Goal: Task Accomplishment & Management: Complete application form

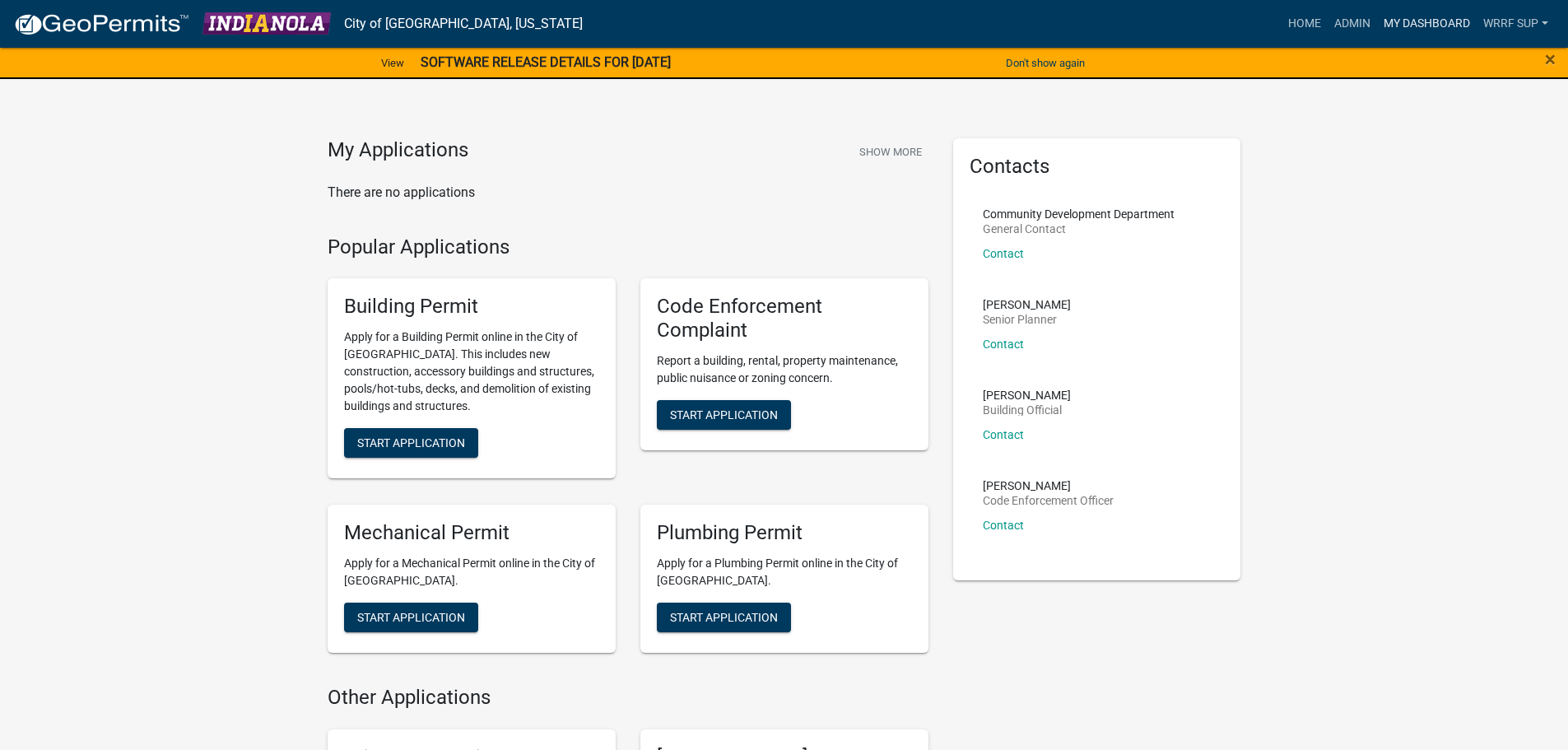
click at [1392, 31] on link "My Dashboard" at bounding box center [1427, 23] width 100 height 32
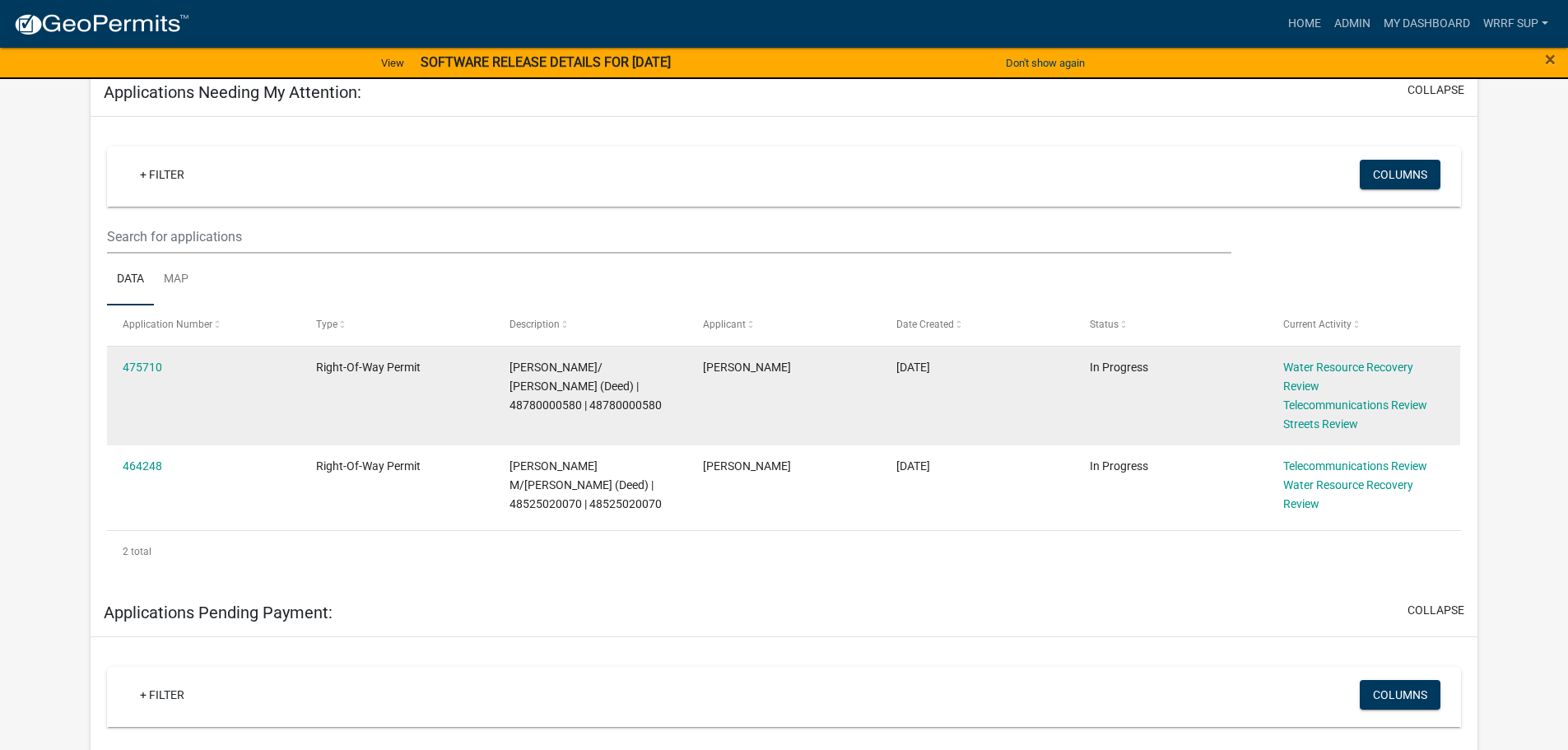
scroll to position [288, 0]
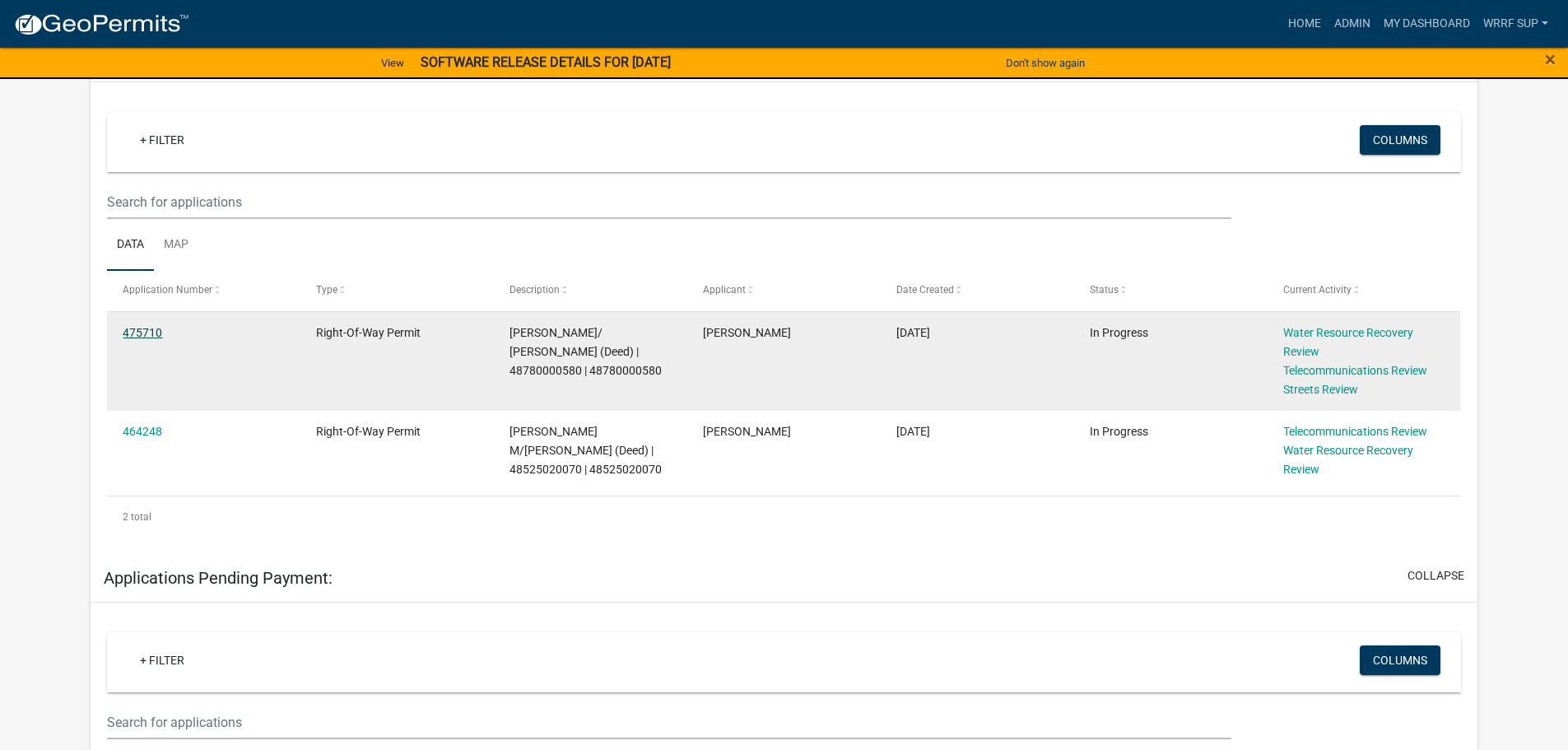
click at [146, 332] on link "475710" at bounding box center [142, 332] width 40 height 14
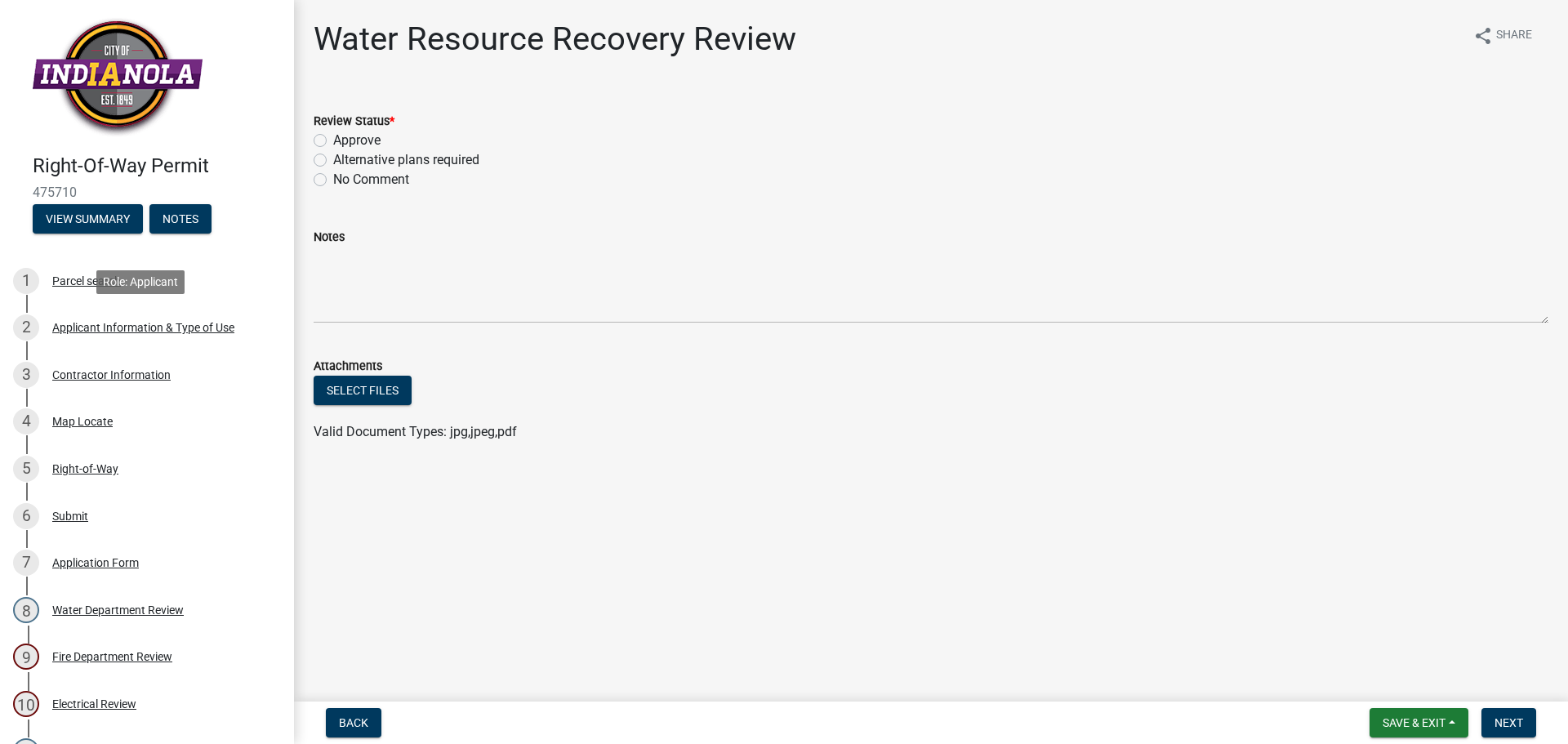
click at [101, 335] on div "2 Applicant Information & Type of Use" at bounding box center [140, 327] width 255 height 26
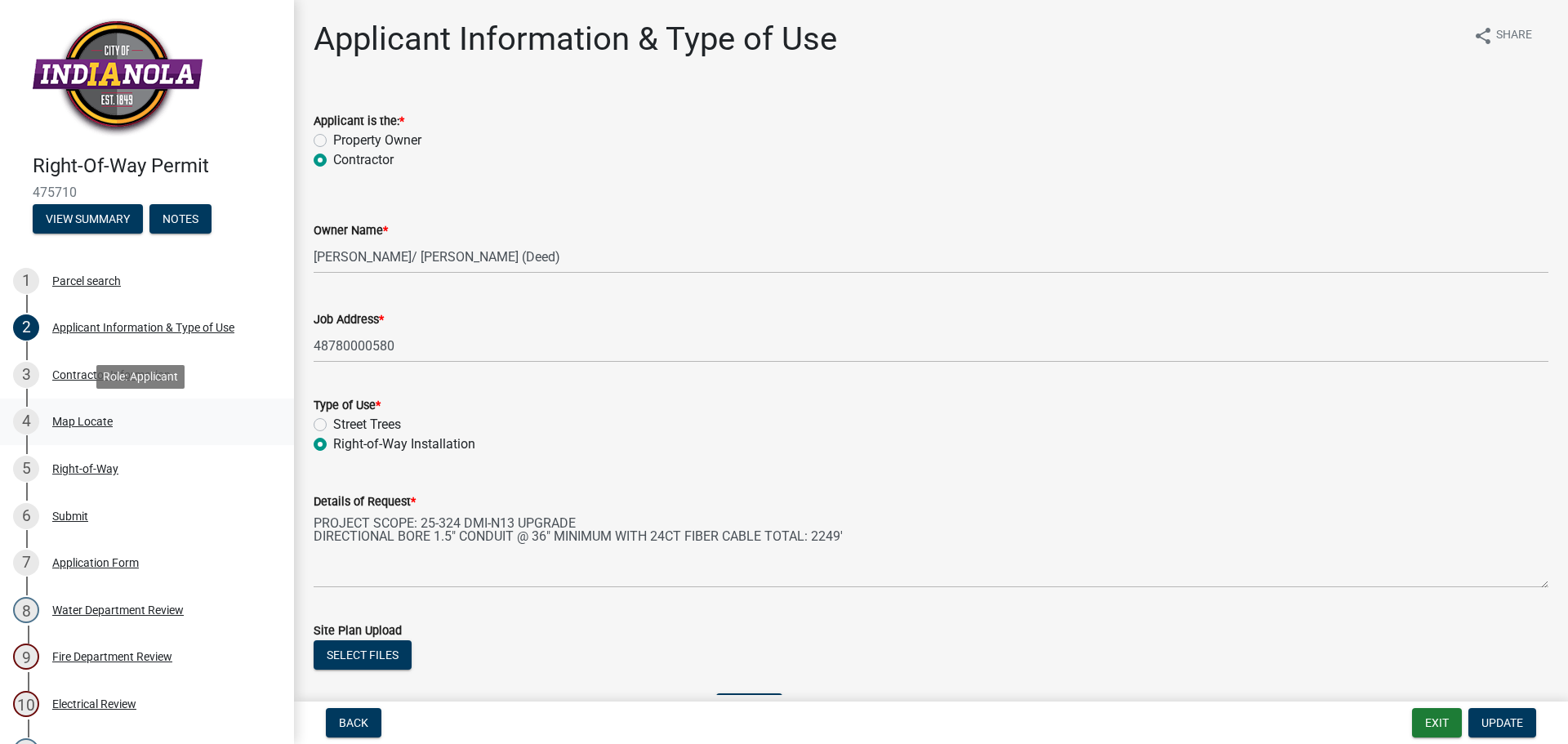
click at [71, 415] on div "Map Locate" at bounding box center [82, 421] width 61 height 12
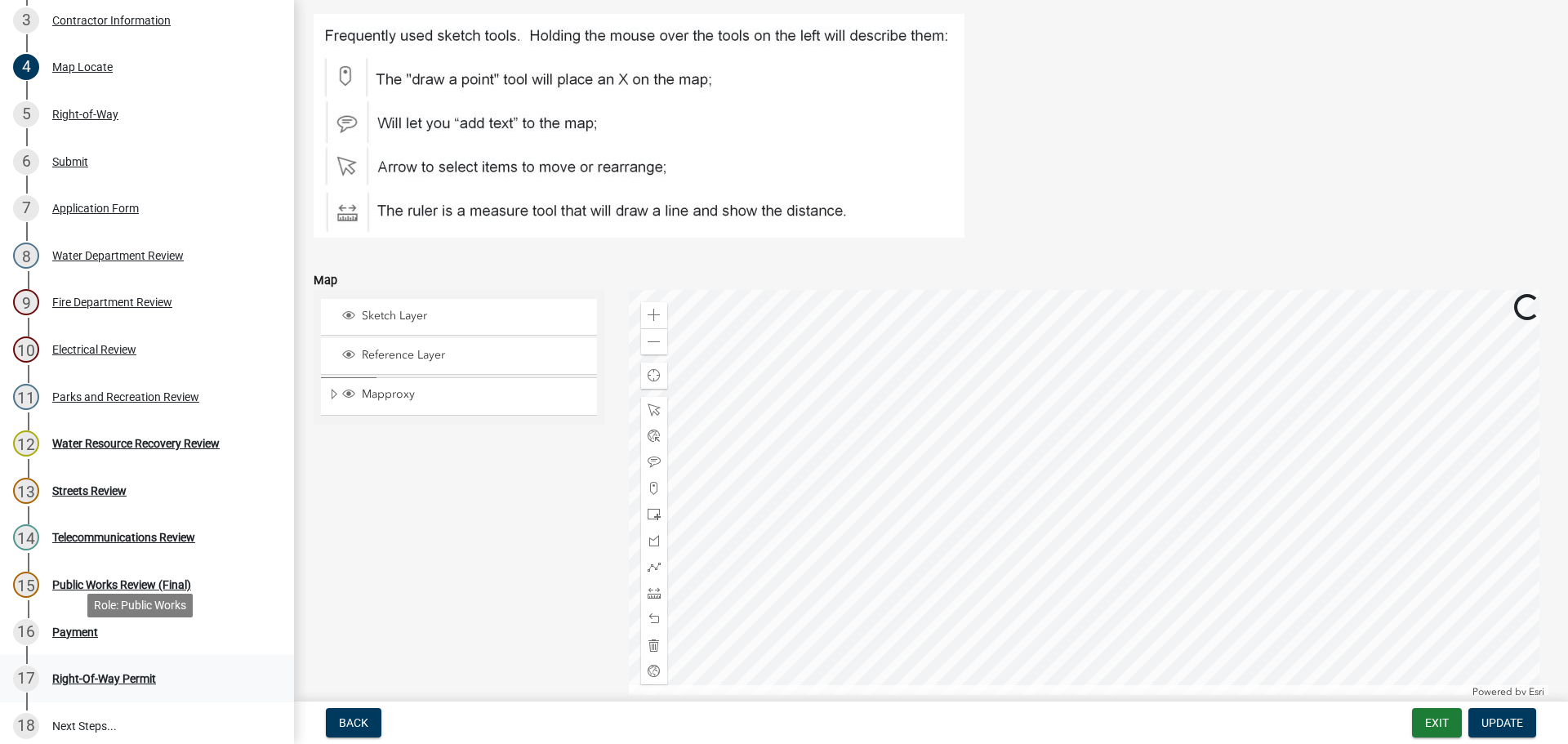
scroll to position [408, 0]
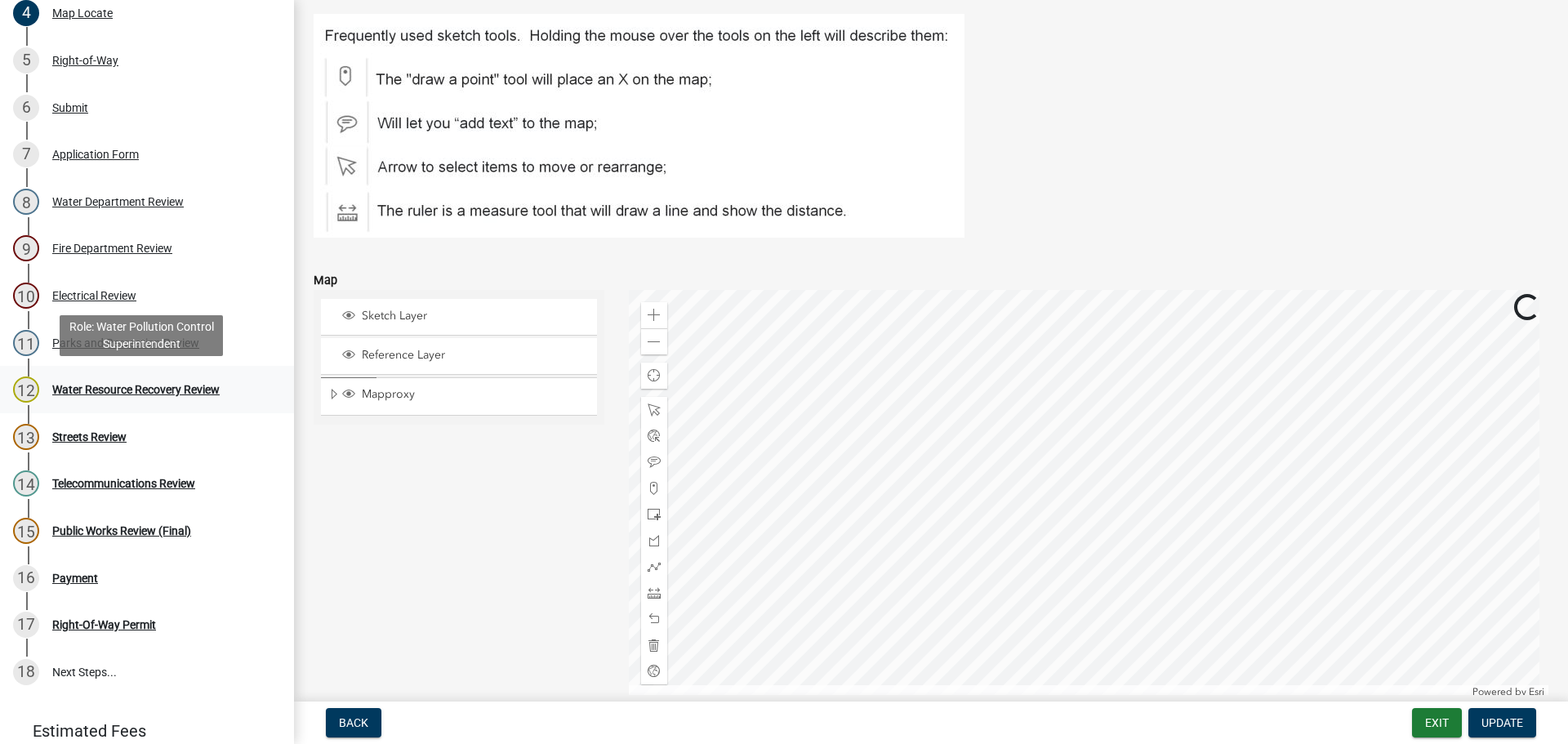
click at [99, 388] on div "Water Resource Recovery Review" at bounding box center [135, 389] width 167 height 12
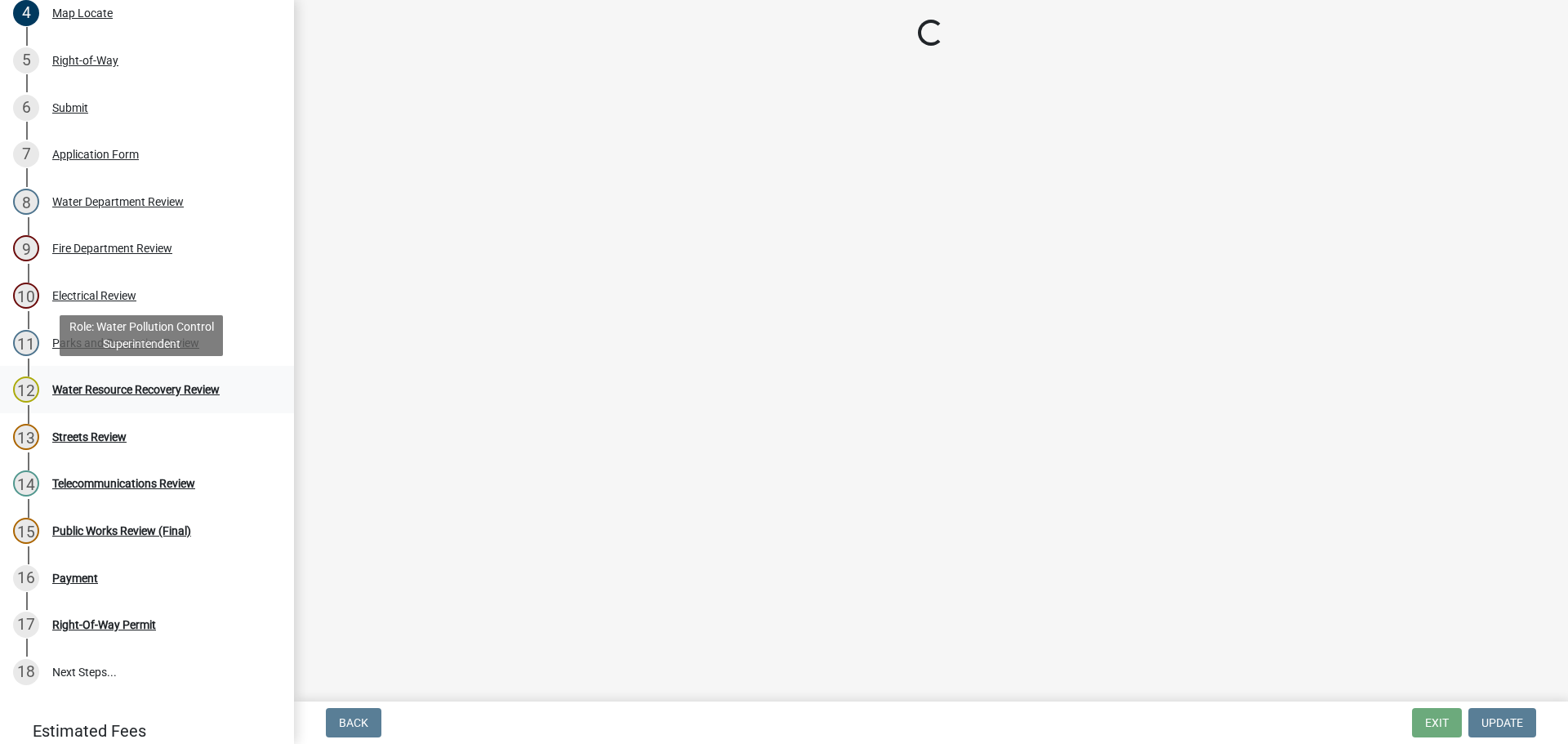
scroll to position [0, 0]
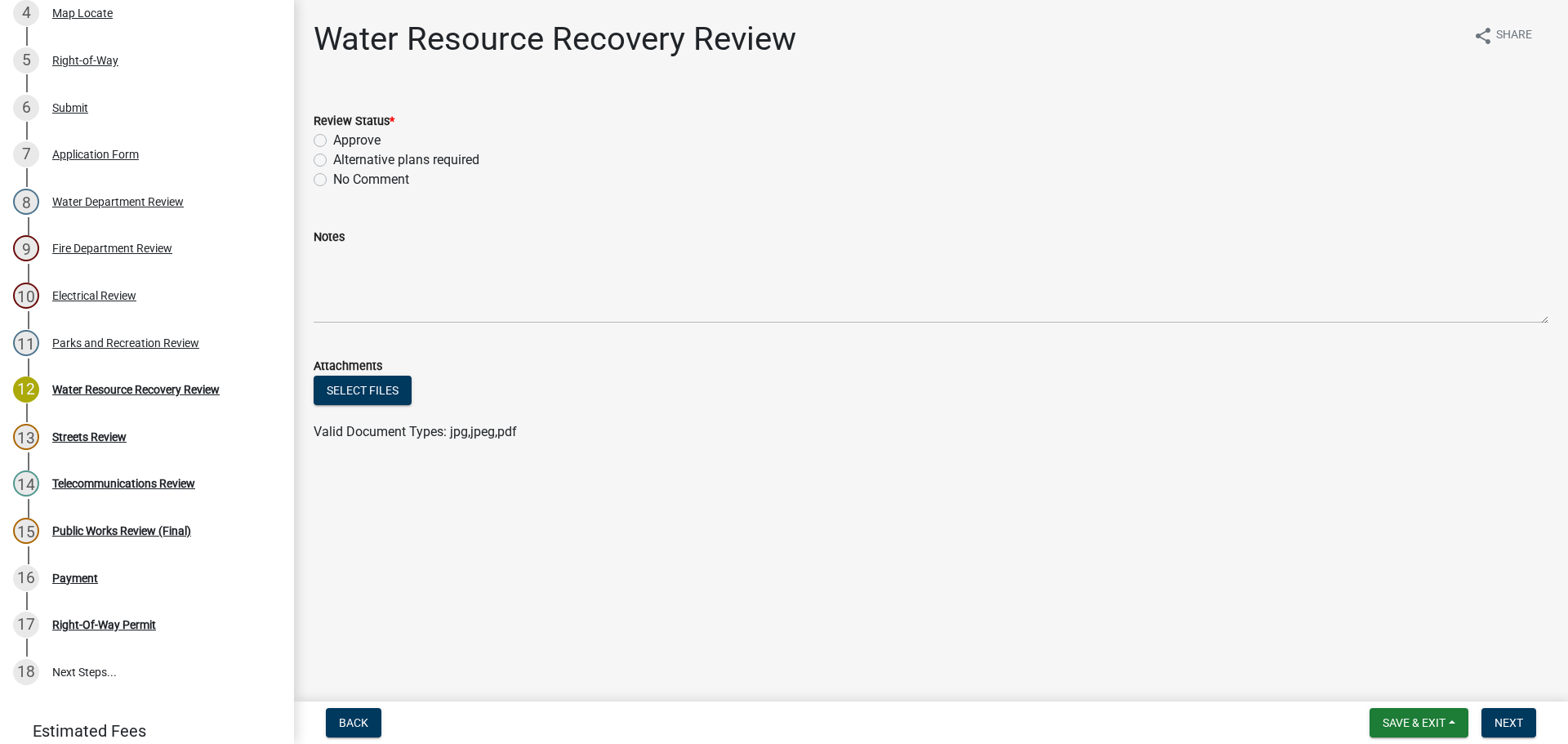
click at [333, 142] on label "Approve" at bounding box center [356, 140] width 47 height 20
click at [333, 141] on input "Approve" at bounding box center [339, 136] width 11 height 11
radio input "true"
click at [1490, 718] on button "Next" at bounding box center [1508, 722] width 55 height 29
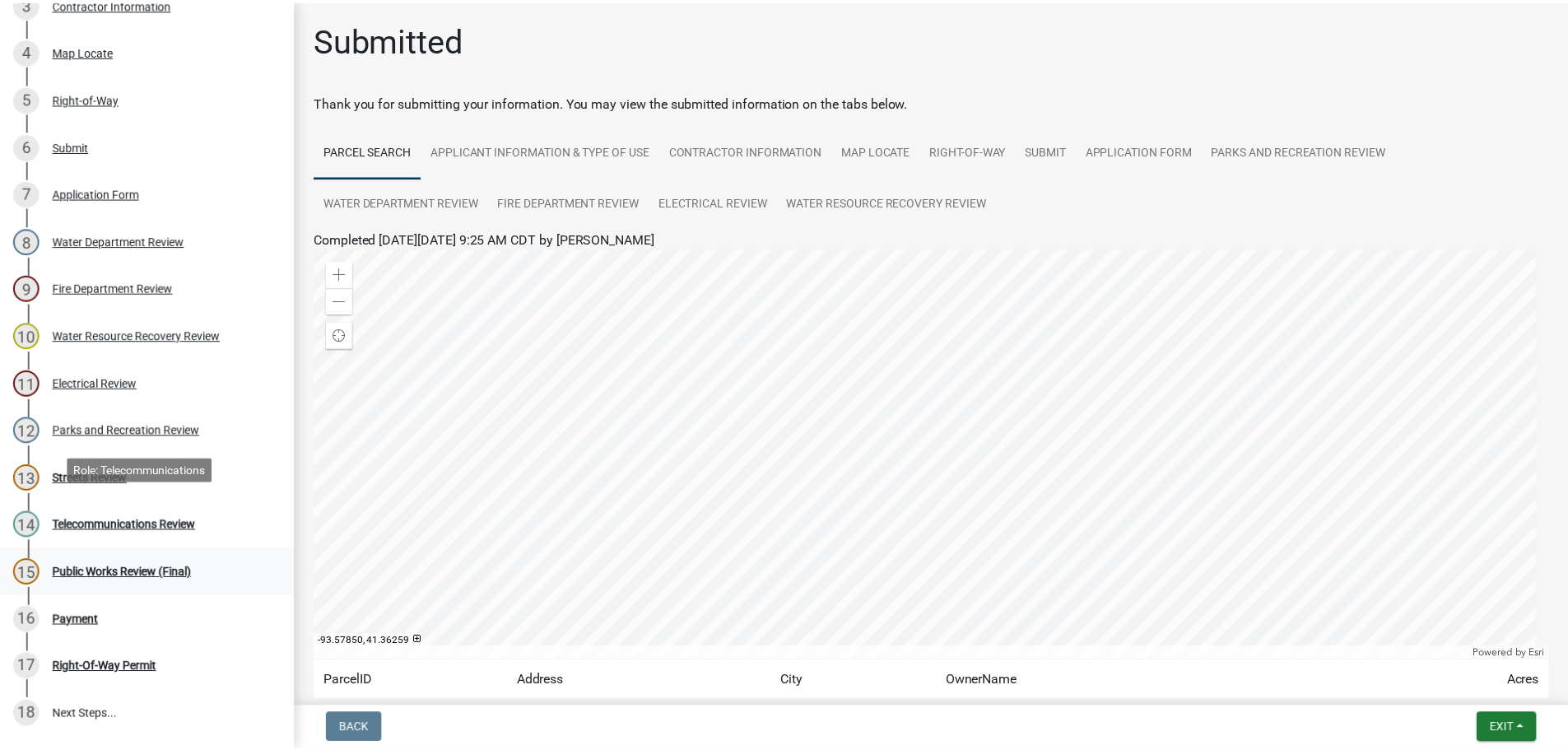
scroll to position [370, 0]
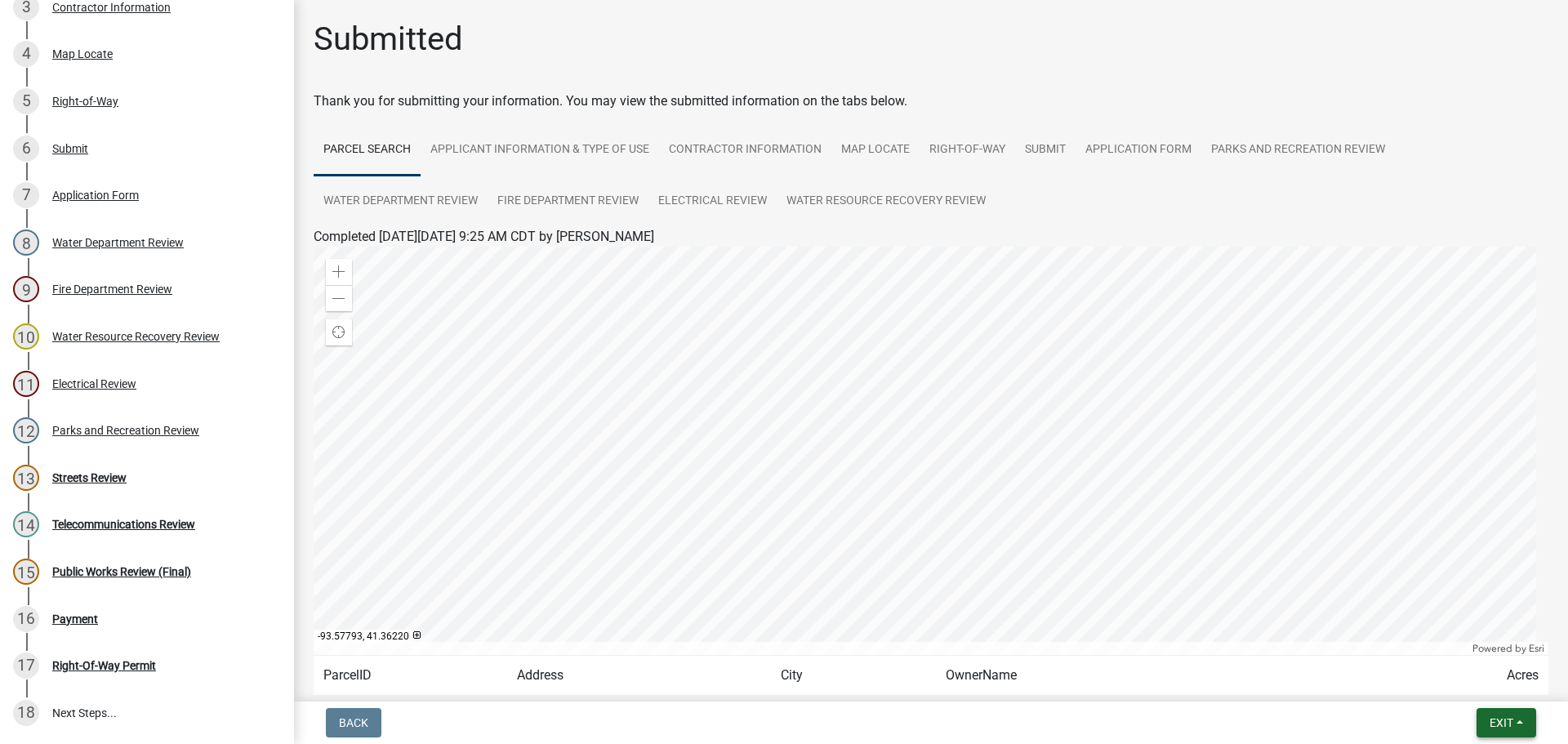
click at [1506, 721] on span "Exit" at bounding box center [1501, 723] width 24 height 13
click at [1480, 681] on button "Save & Exit" at bounding box center [1471, 680] width 130 height 39
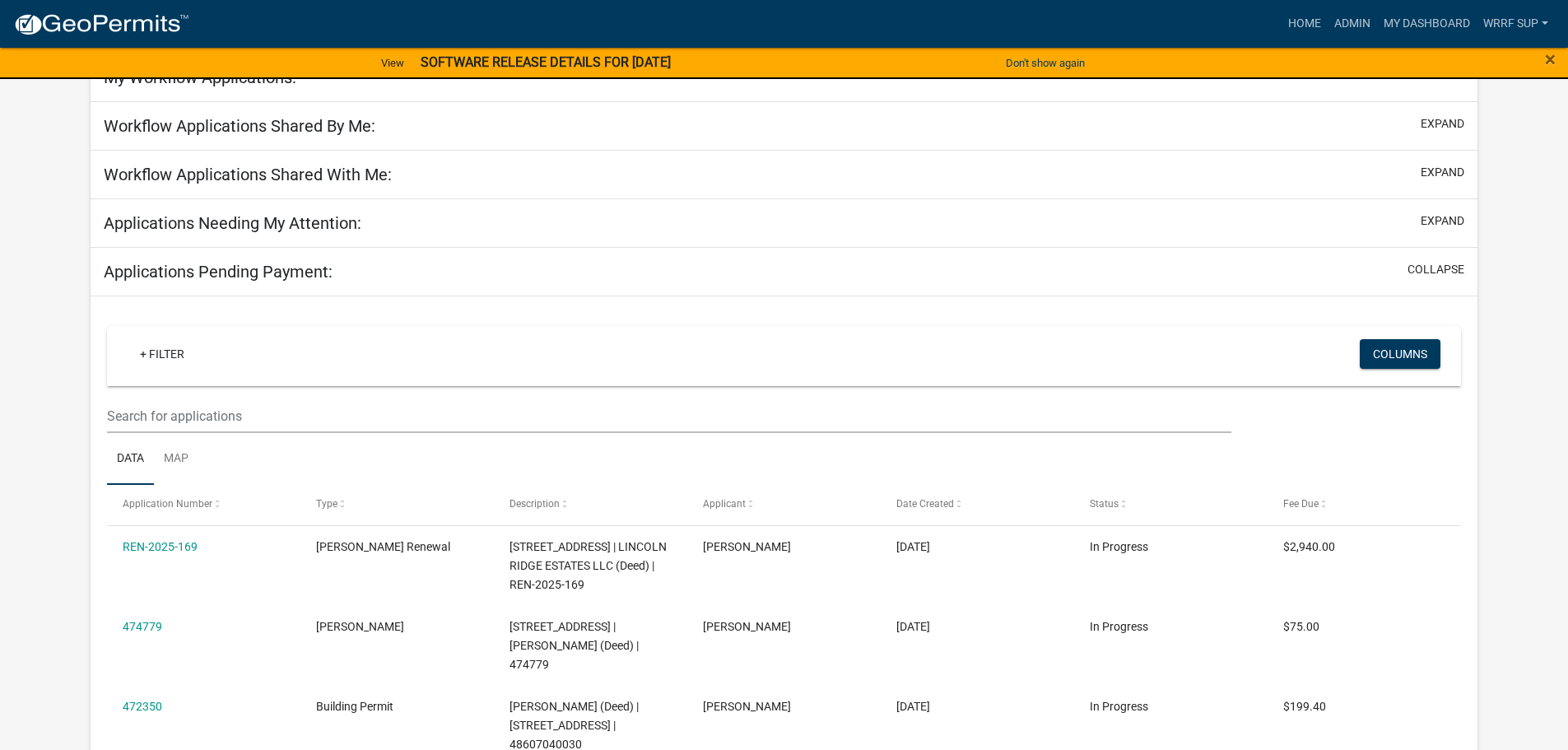
scroll to position [144, 0]
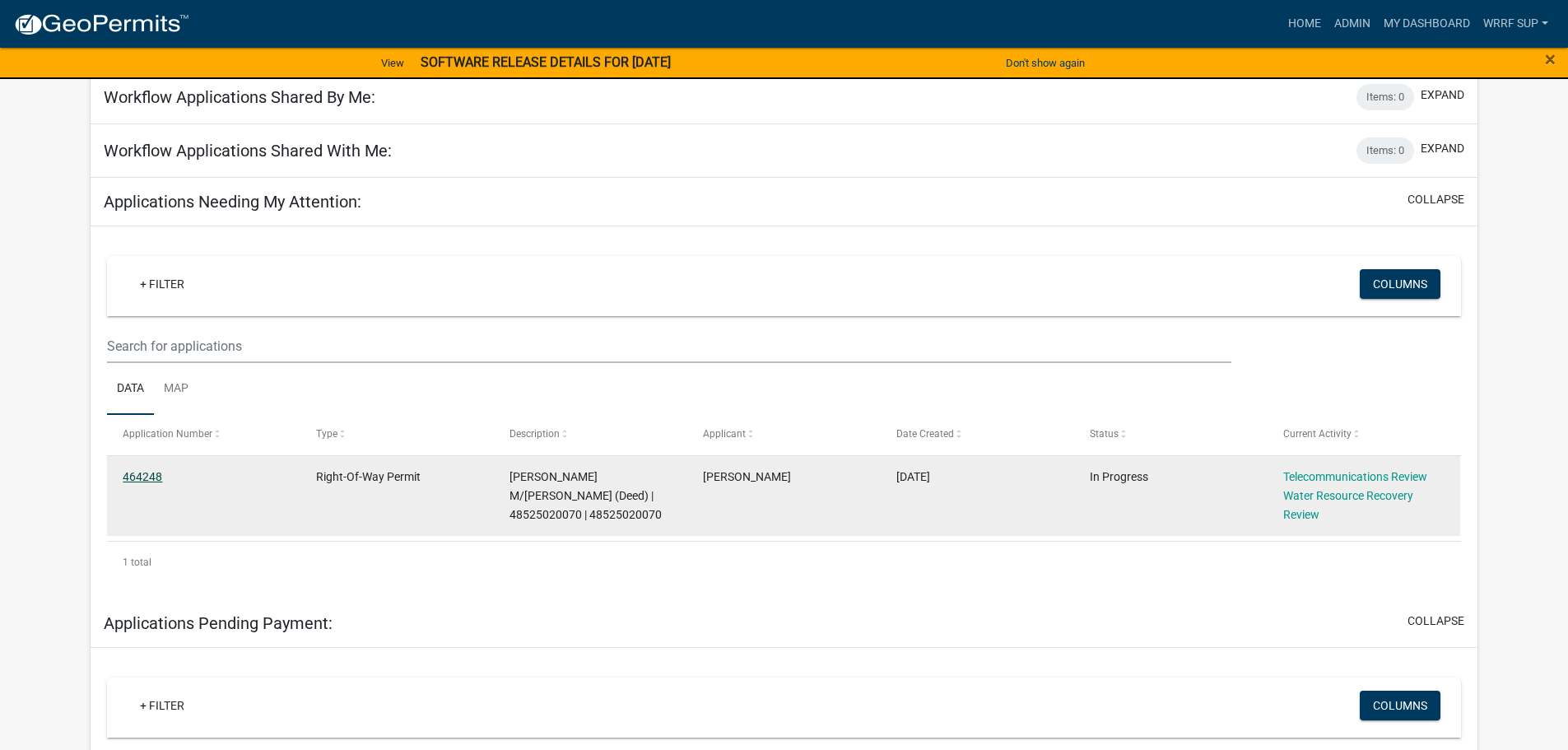
click at [146, 472] on link "464248" at bounding box center [142, 476] width 40 height 14
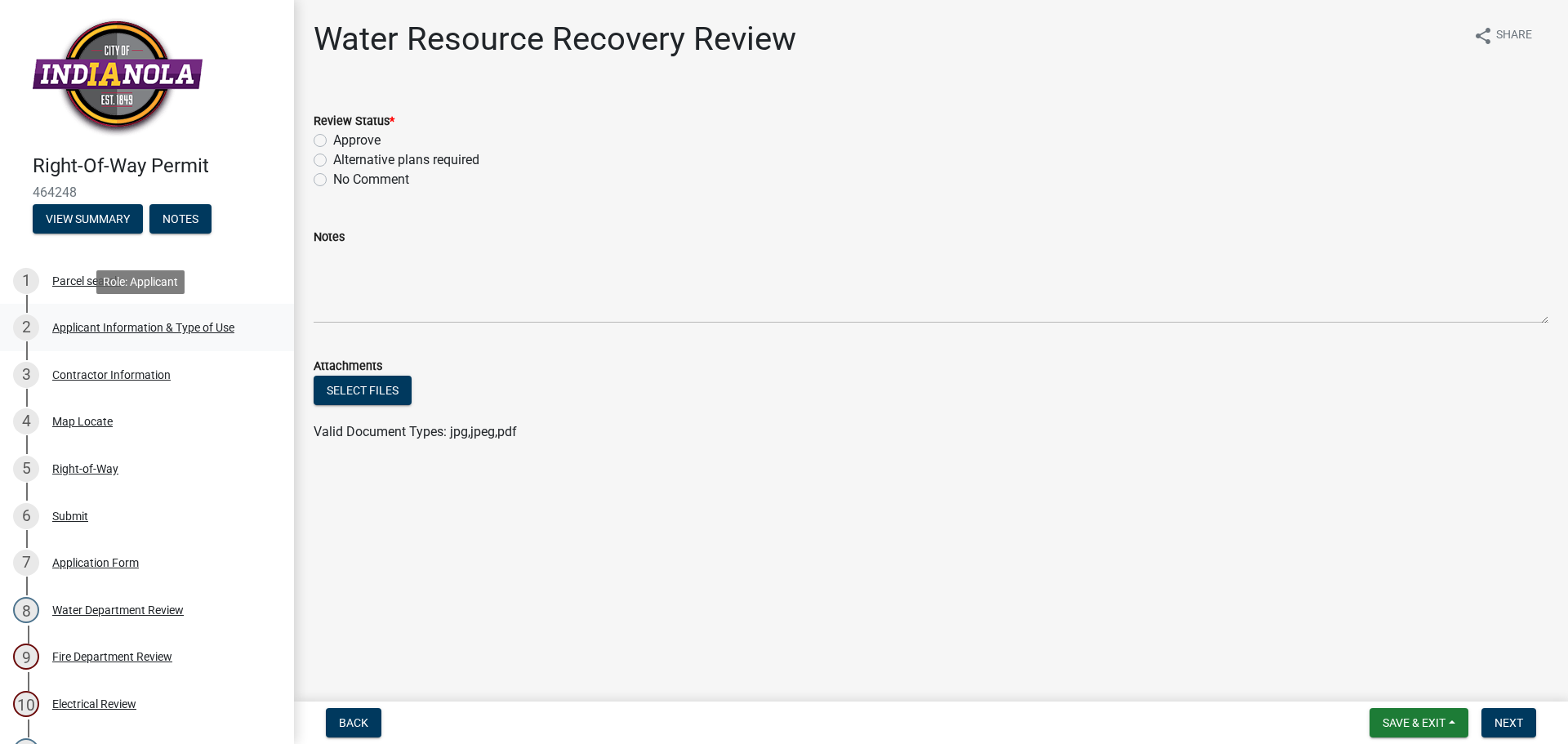
click at [82, 330] on div "Applicant Information & Type of Use" at bounding box center [143, 327] width 182 height 12
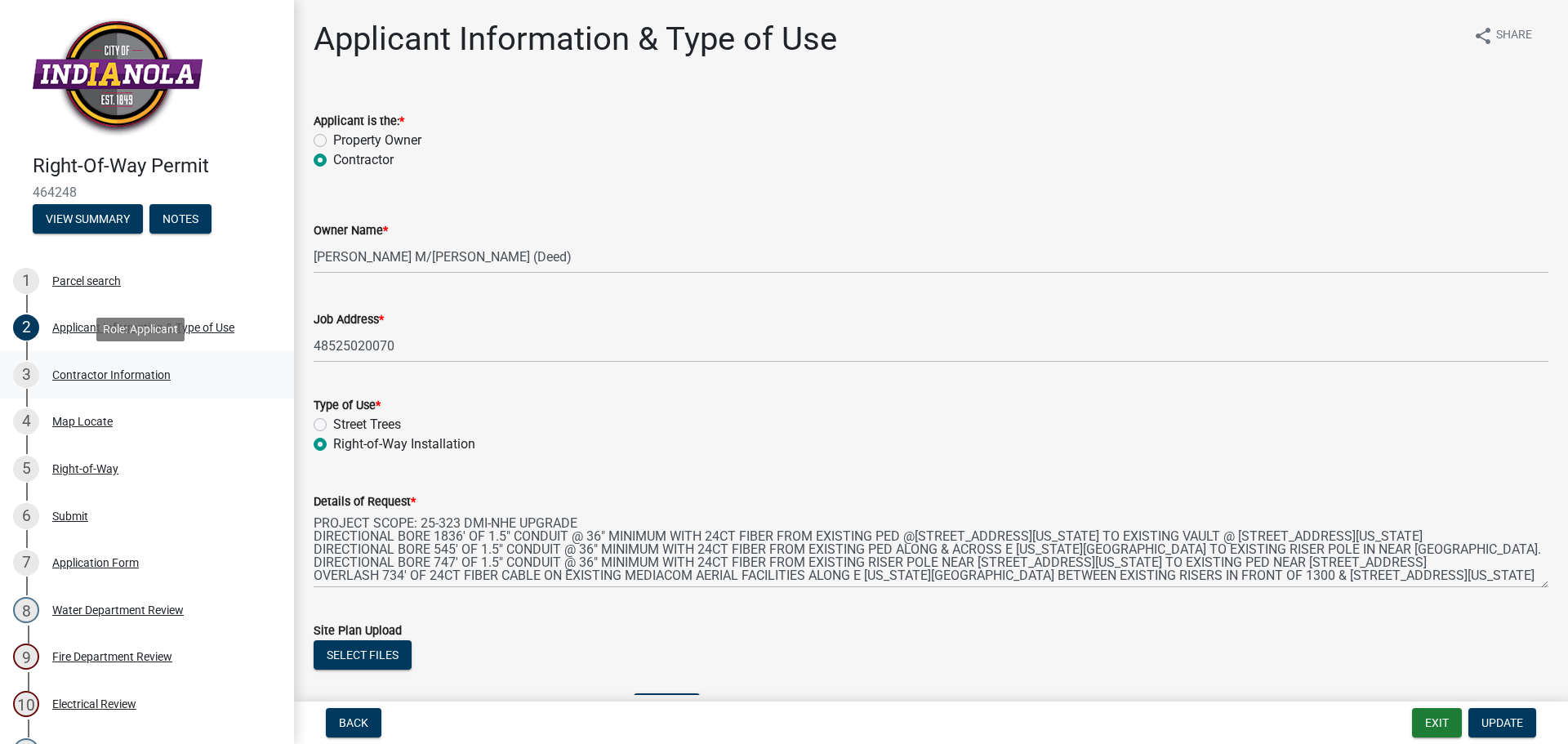
click at [78, 369] on div "Contractor Information" at bounding box center [111, 374] width 119 height 12
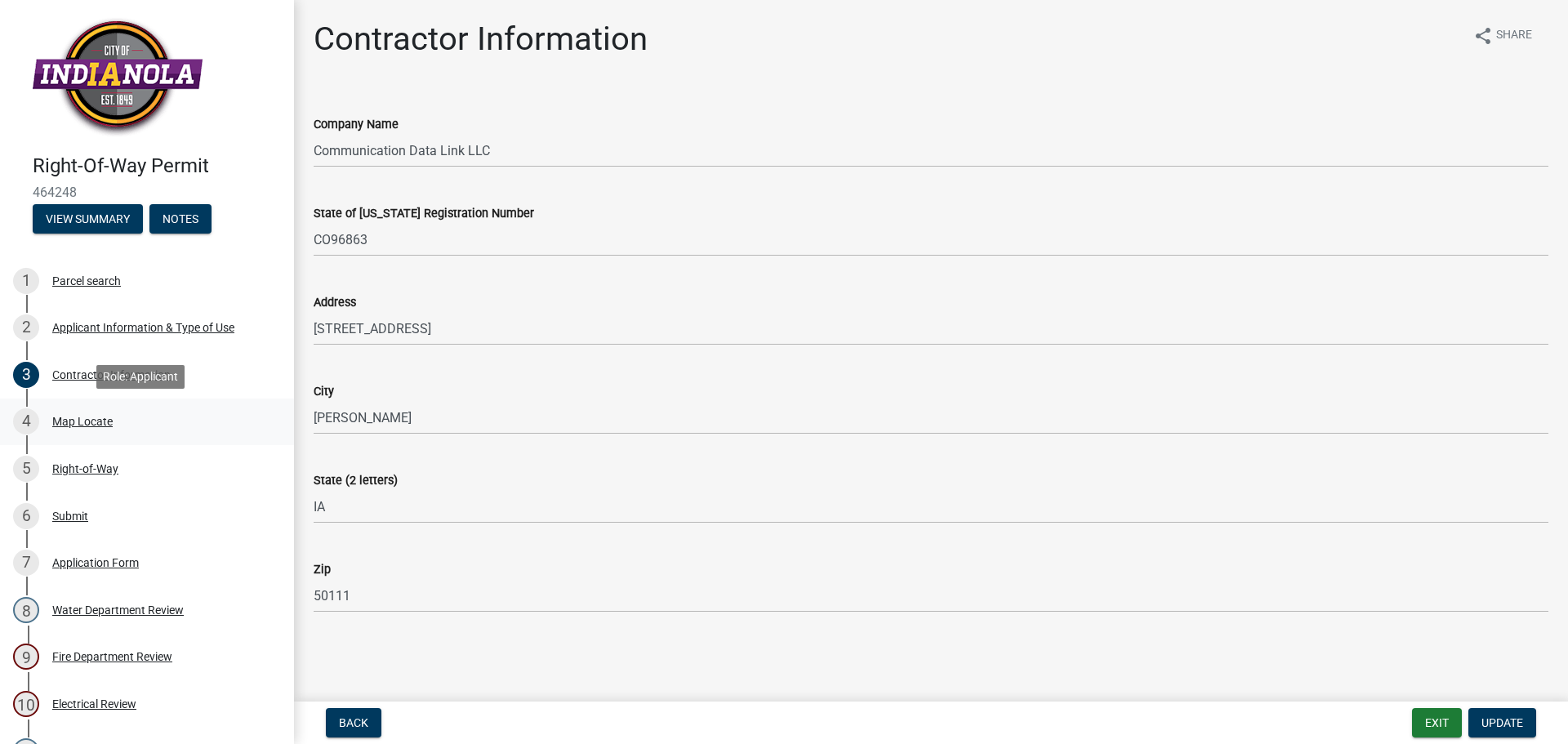
click at [103, 416] on div "Map Locate" at bounding box center [82, 421] width 61 height 12
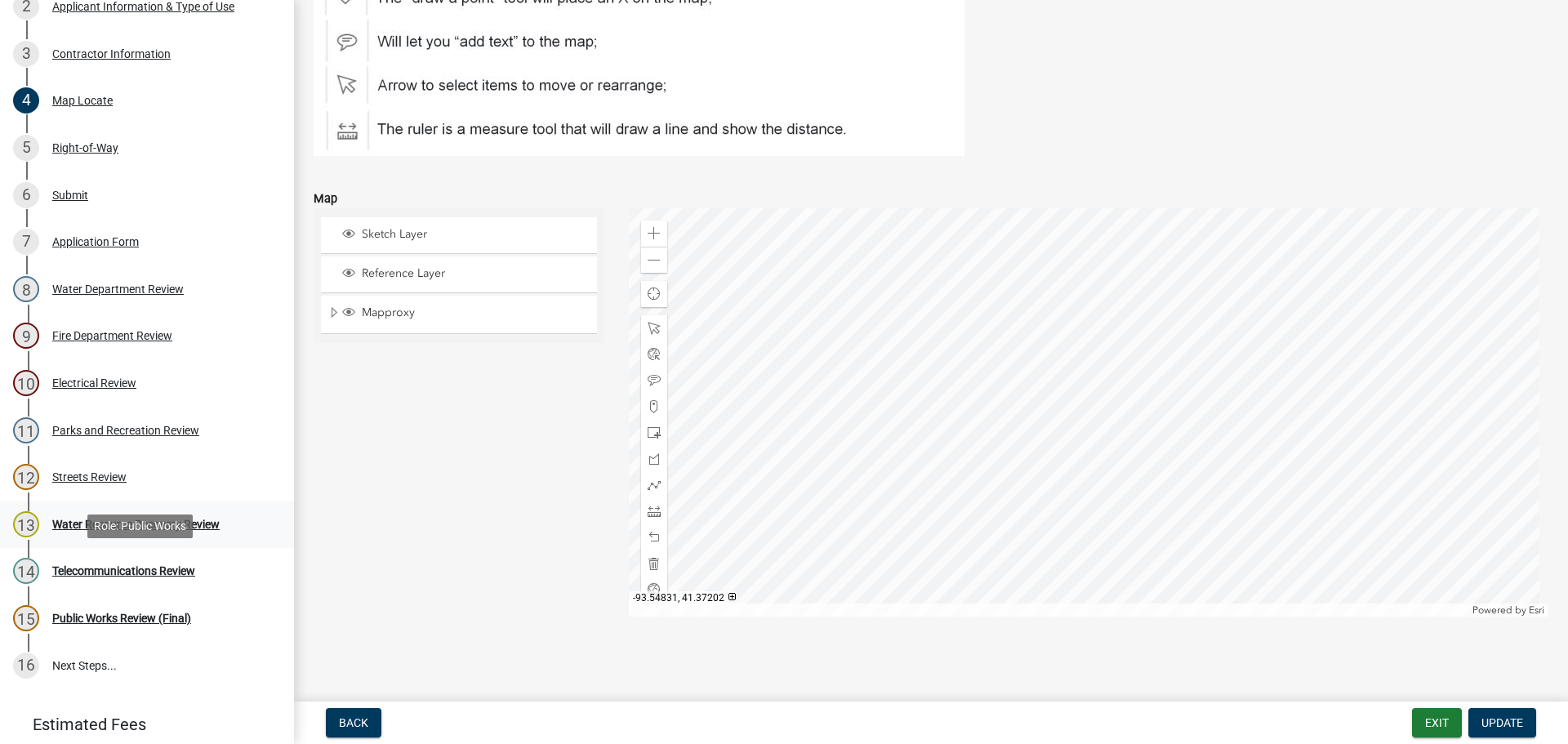
scroll to position [367, 0]
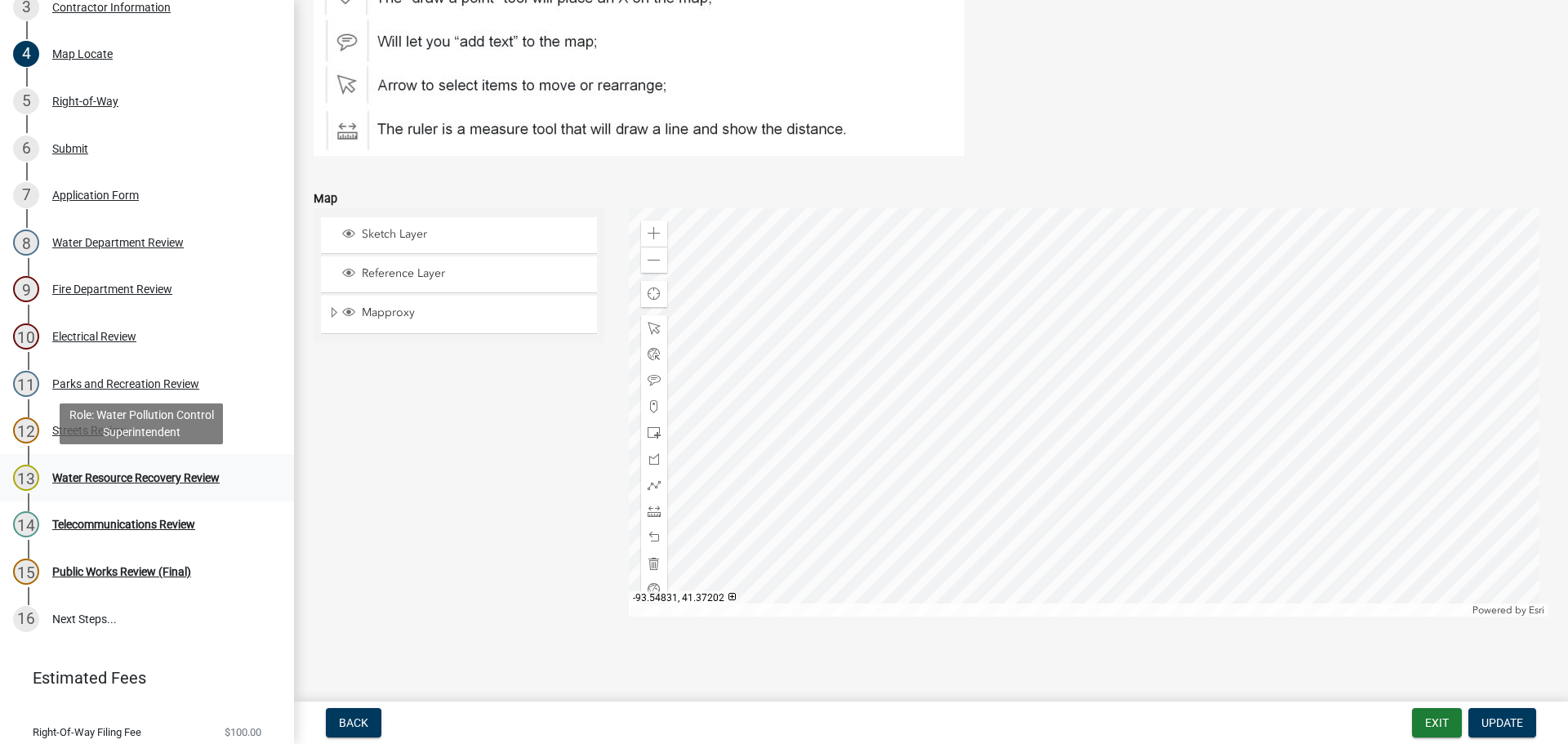
click at [122, 467] on div "13 Water Resource Recovery Review" at bounding box center [140, 477] width 255 height 26
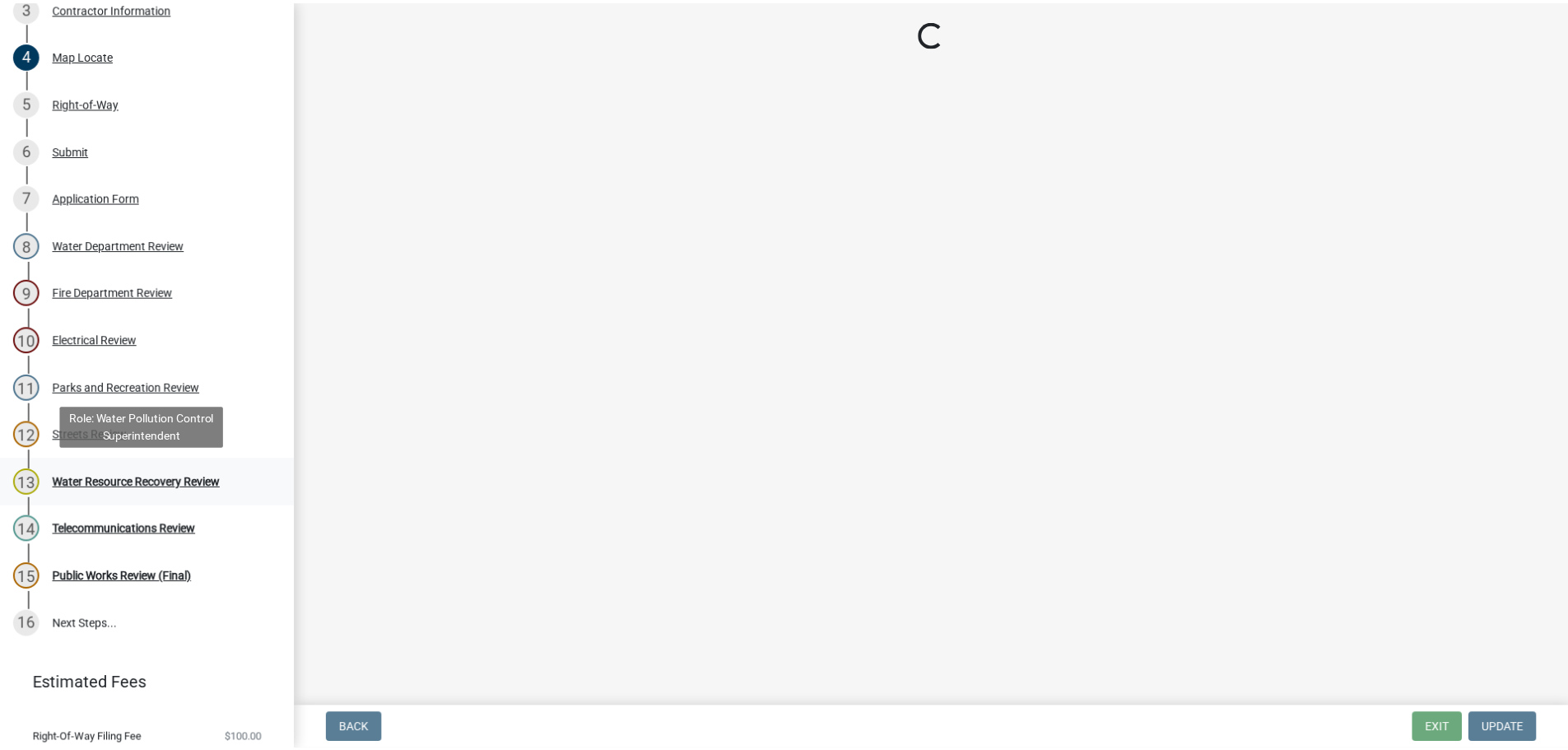
scroll to position [0, 0]
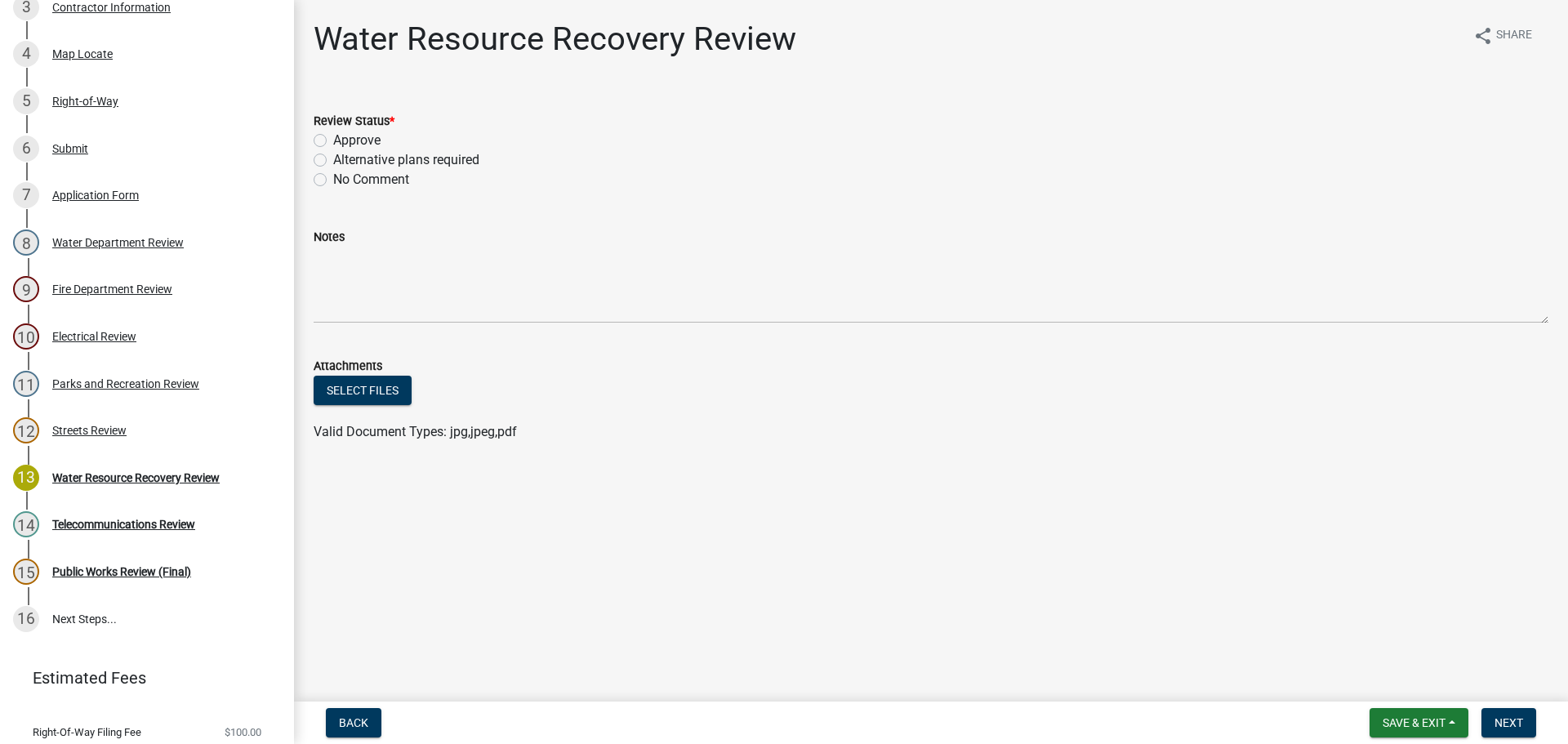
click at [333, 135] on label "Approve" at bounding box center [356, 140] width 47 height 20
click at [333, 135] on input "Approve" at bounding box center [339, 136] width 11 height 11
radio input "true"
click at [1508, 716] on span "Next" at bounding box center [1508, 723] width 29 height 13
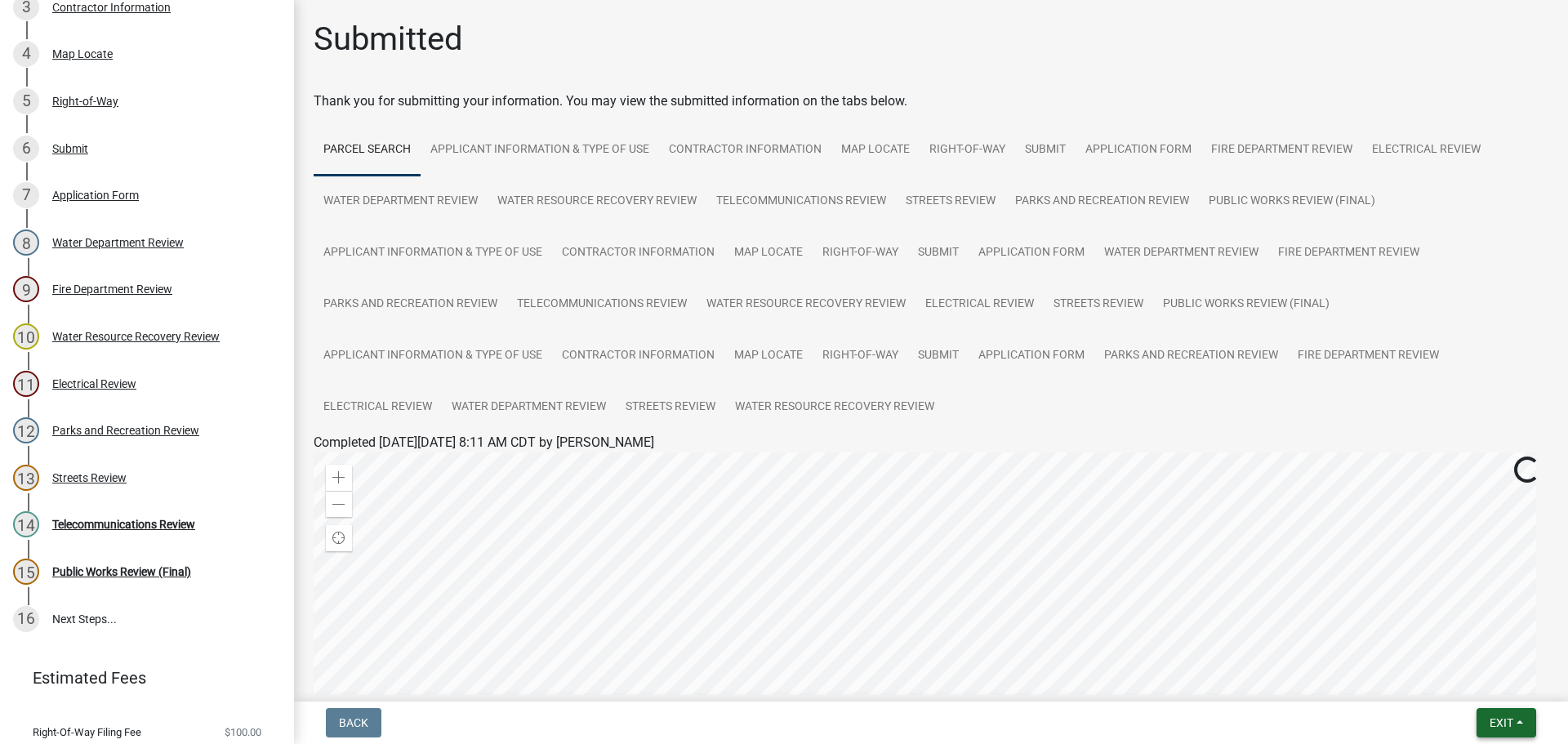
click at [1504, 719] on span "Exit" at bounding box center [1501, 723] width 24 height 13
click at [1473, 687] on button "Save & Exit" at bounding box center [1471, 680] width 130 height 39
